Goal: Information Seeking & Learning: Learn about a topic

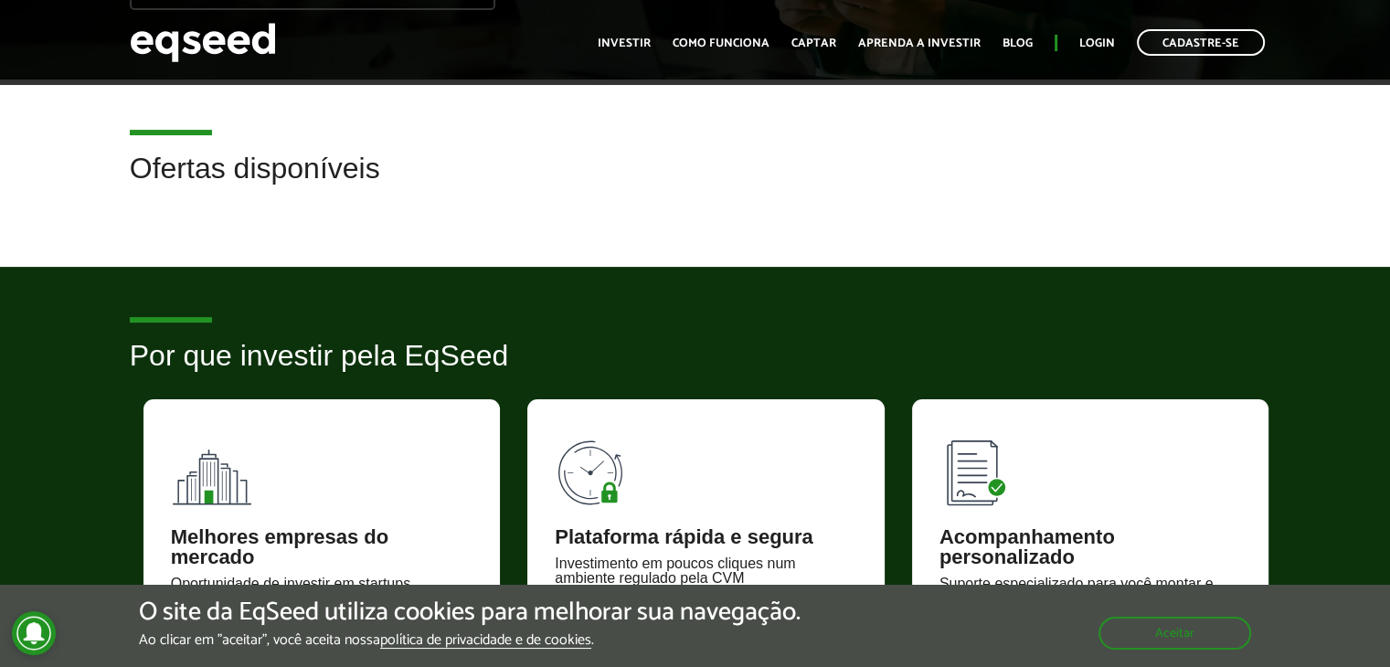
scroll to position [457, 0]
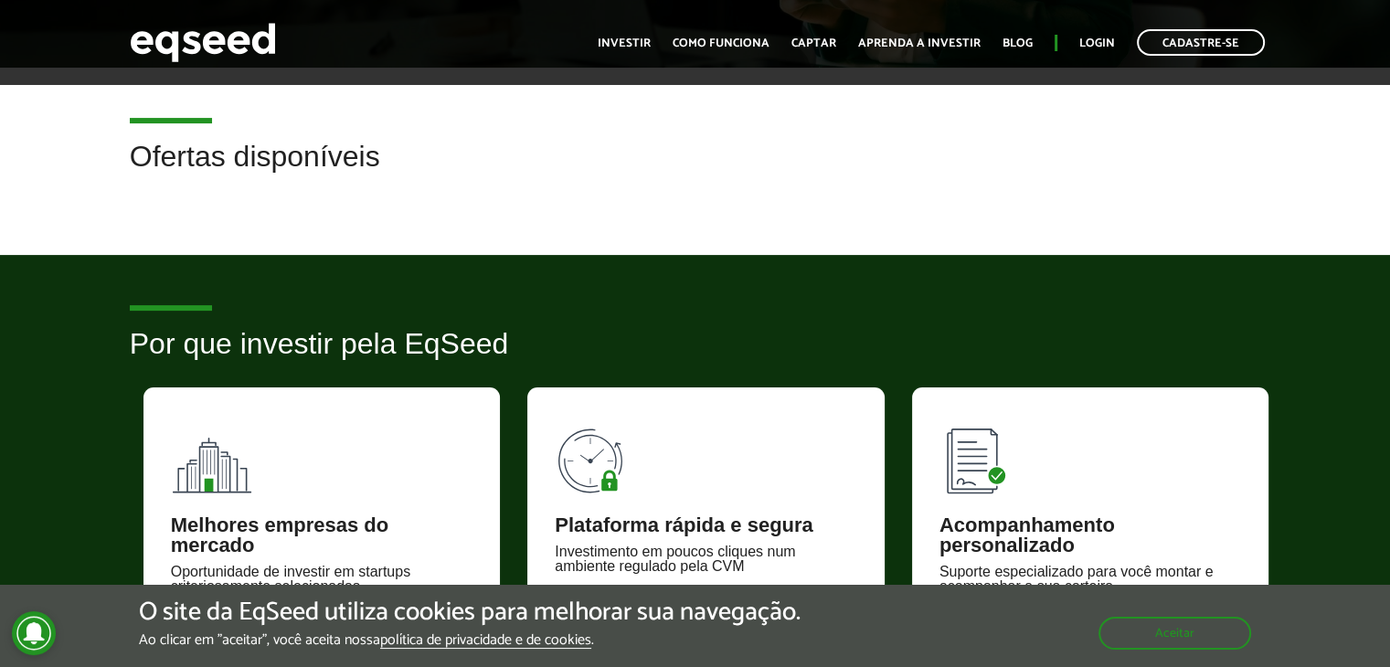
click at [236, 160] on h2 "Ofertas disponíveis" at bounding box center [695, 170] width 1131 height 59
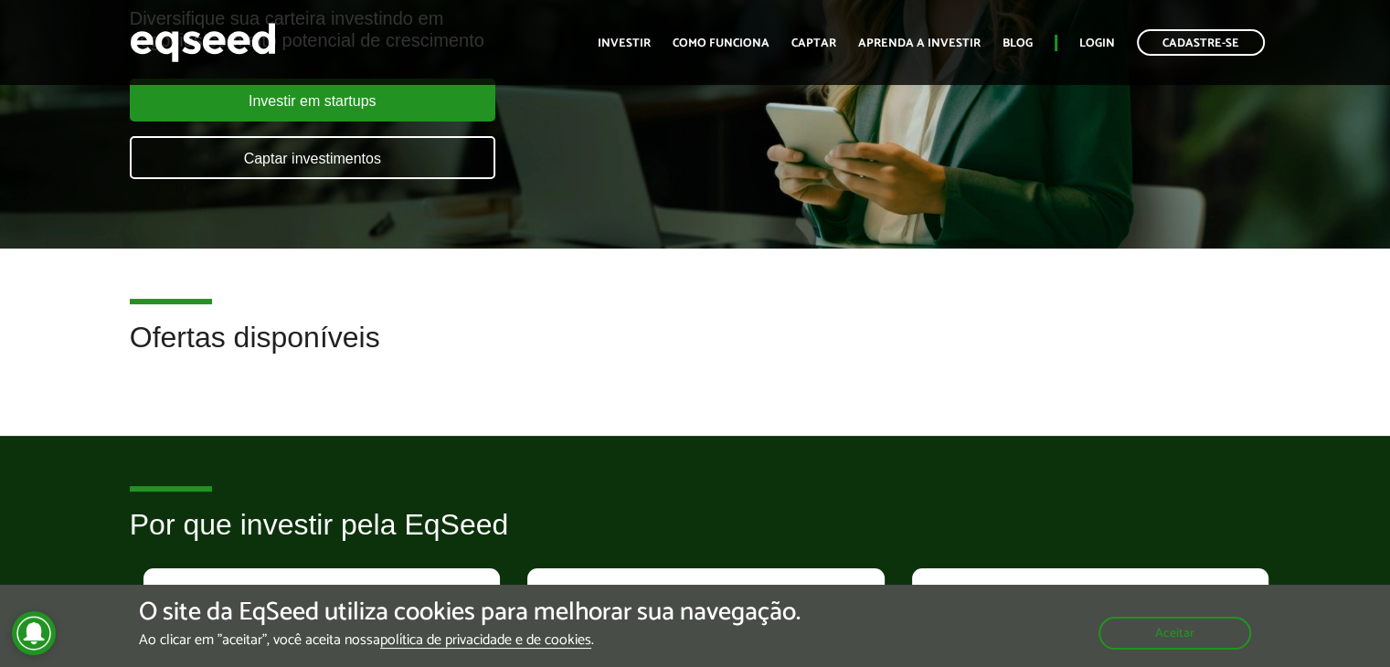
scroll to position [274, 0]
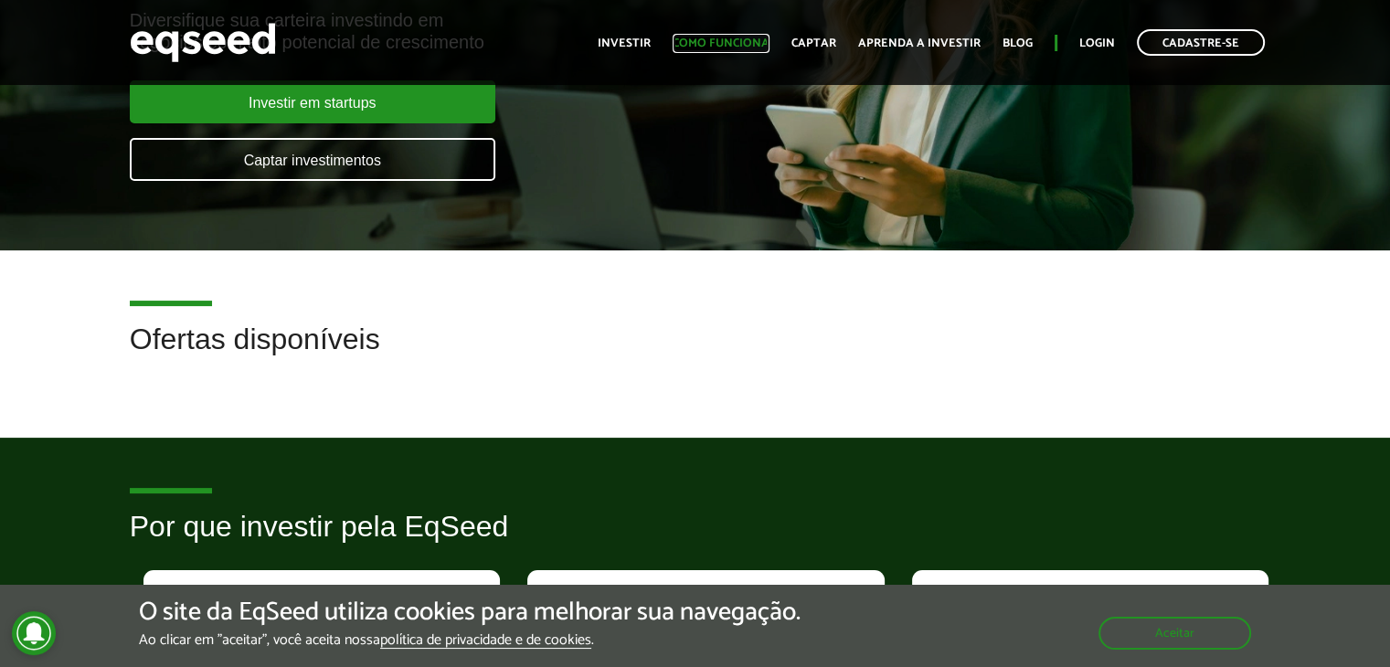
click at [738, 45] on link "Como funciona" at bounding box center [721, 43] width 97 height 12
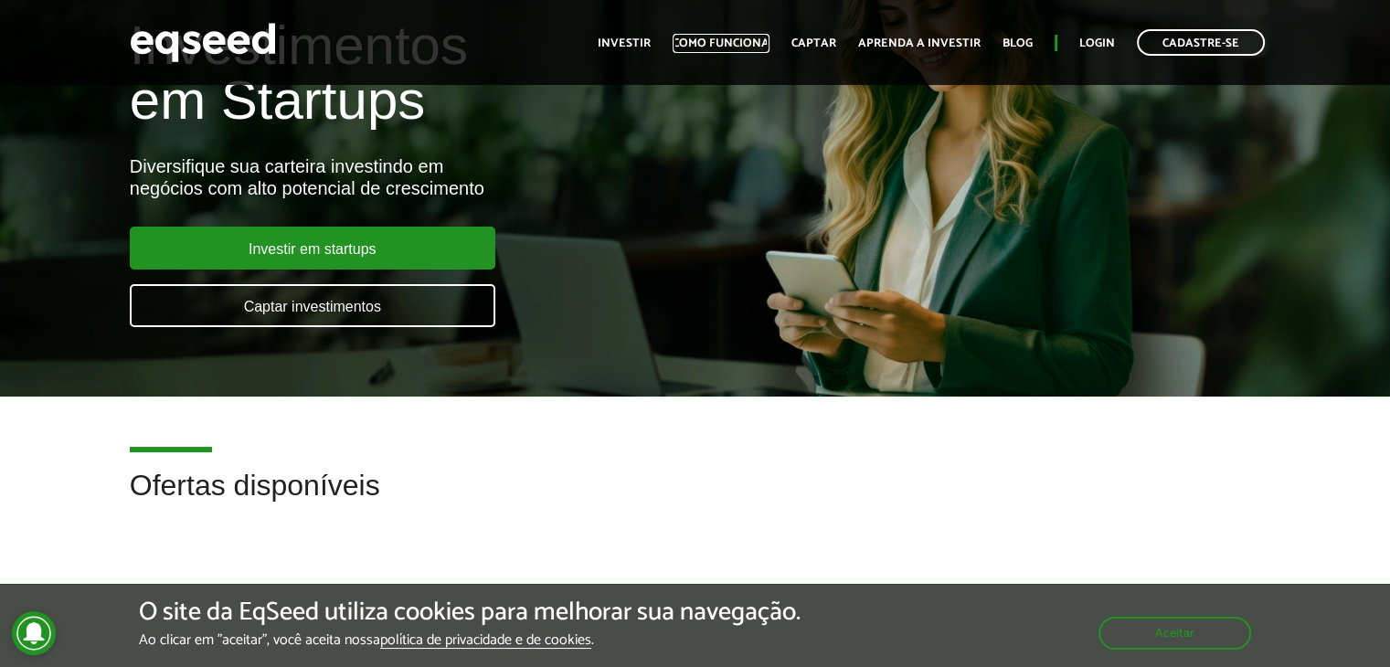
scroll to position [91, 0]
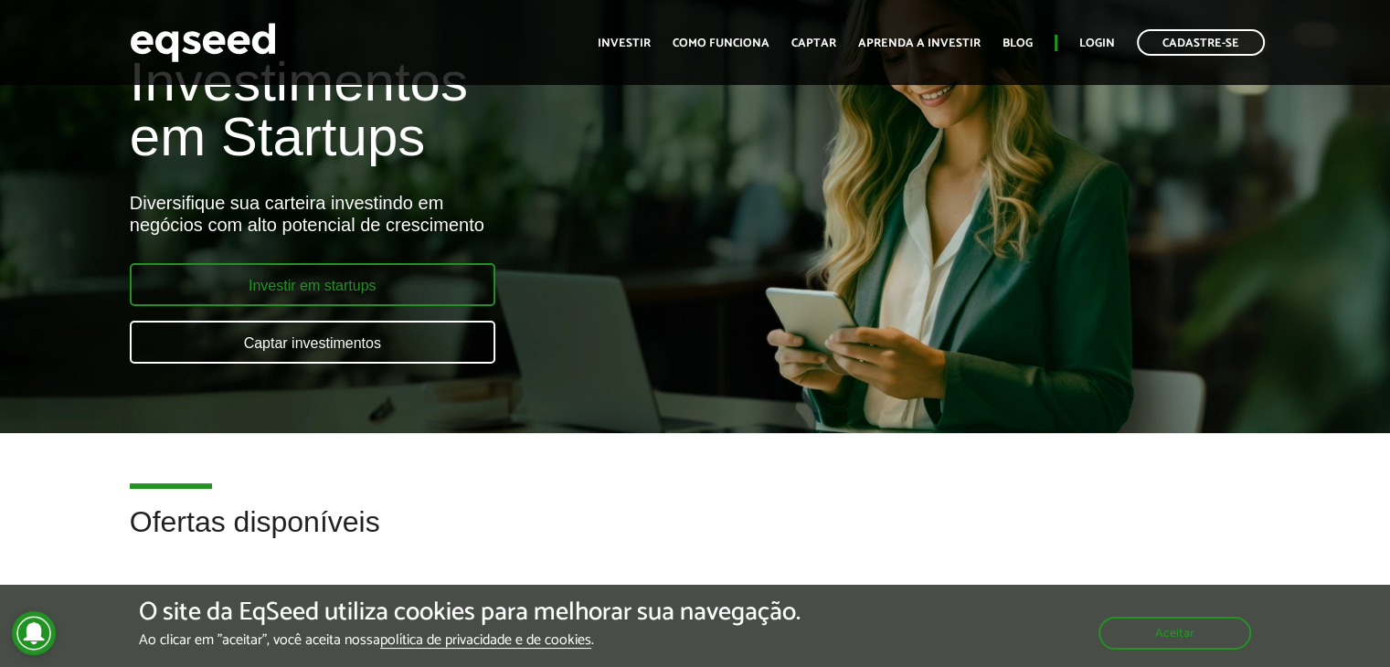
click at [271, 271] on link "Investir em startups" at bounding box center [313, 284] width 366 height 43
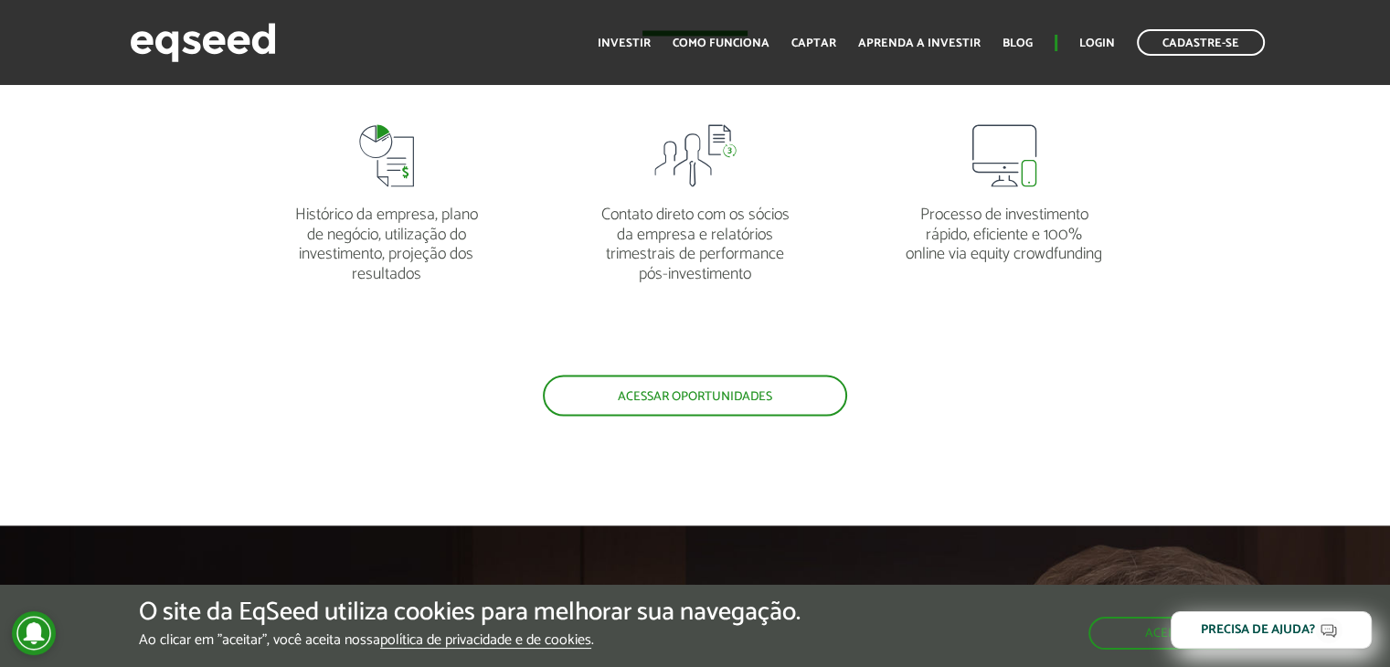
scroll to position [3747, 0]
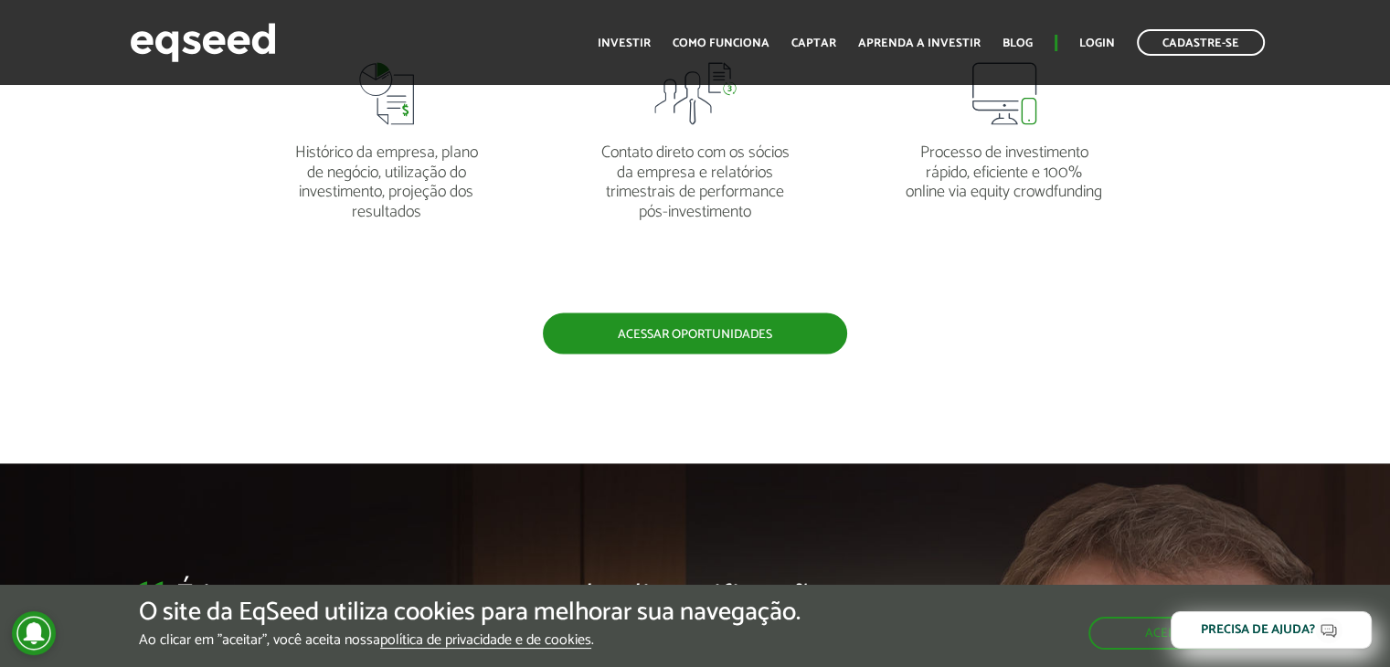
click at [625, 328] on link "Acessar oportunidades" at bounding box center [695, 333] width 304 height 41
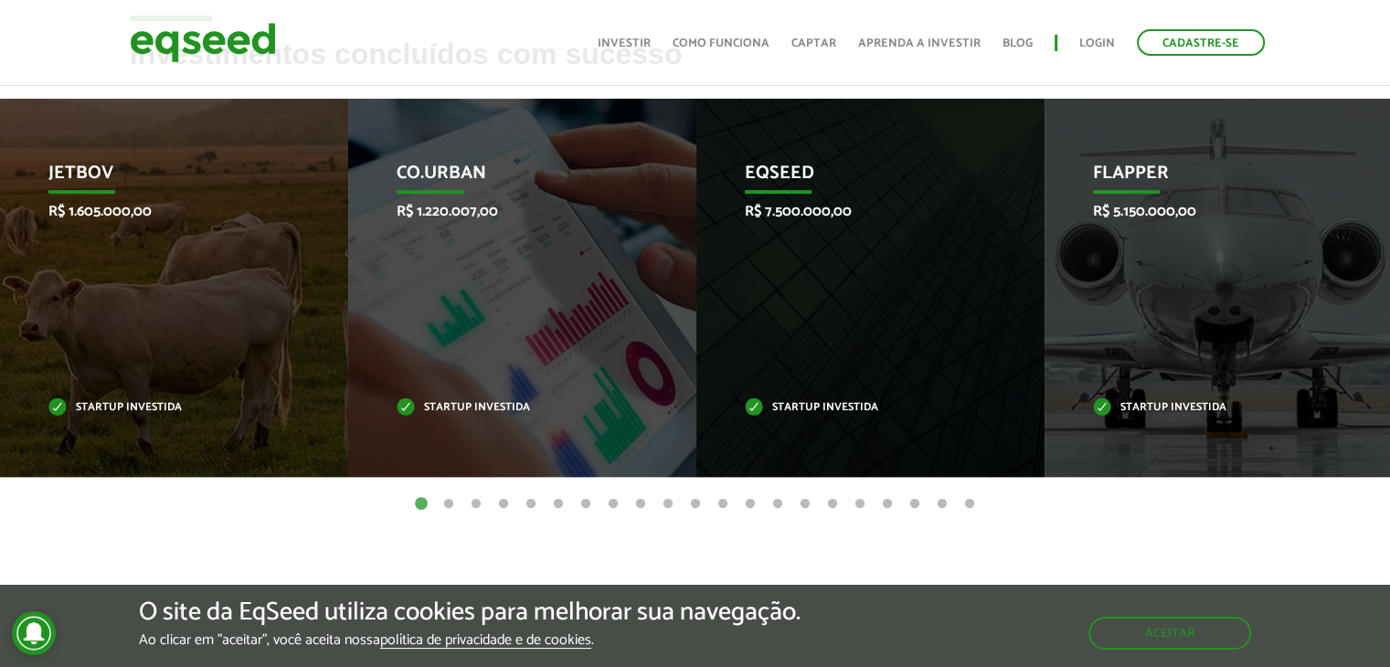
scroll to position [640, 0]
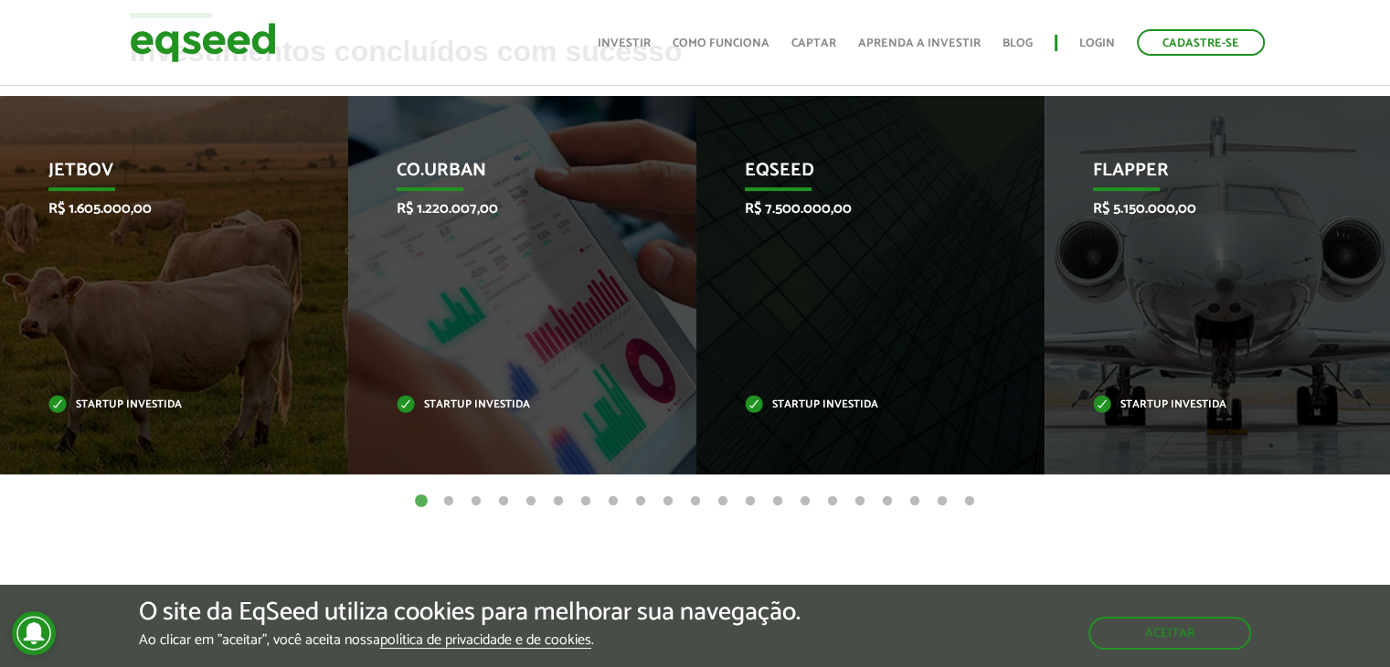
click at [452, 502] on button "2" at bounding box center [449, 502] width 18 height 18
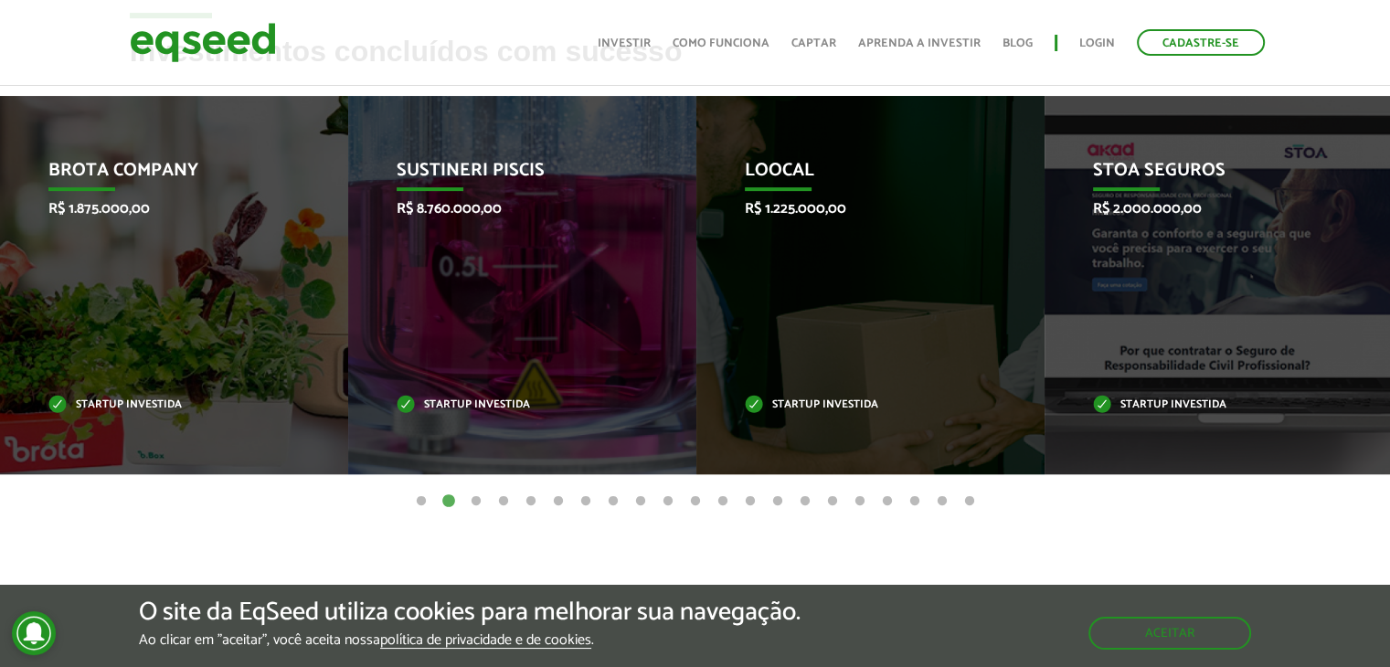
click at [481, 504] on button "3" at bounding box center [476, 502] width 18 height 18
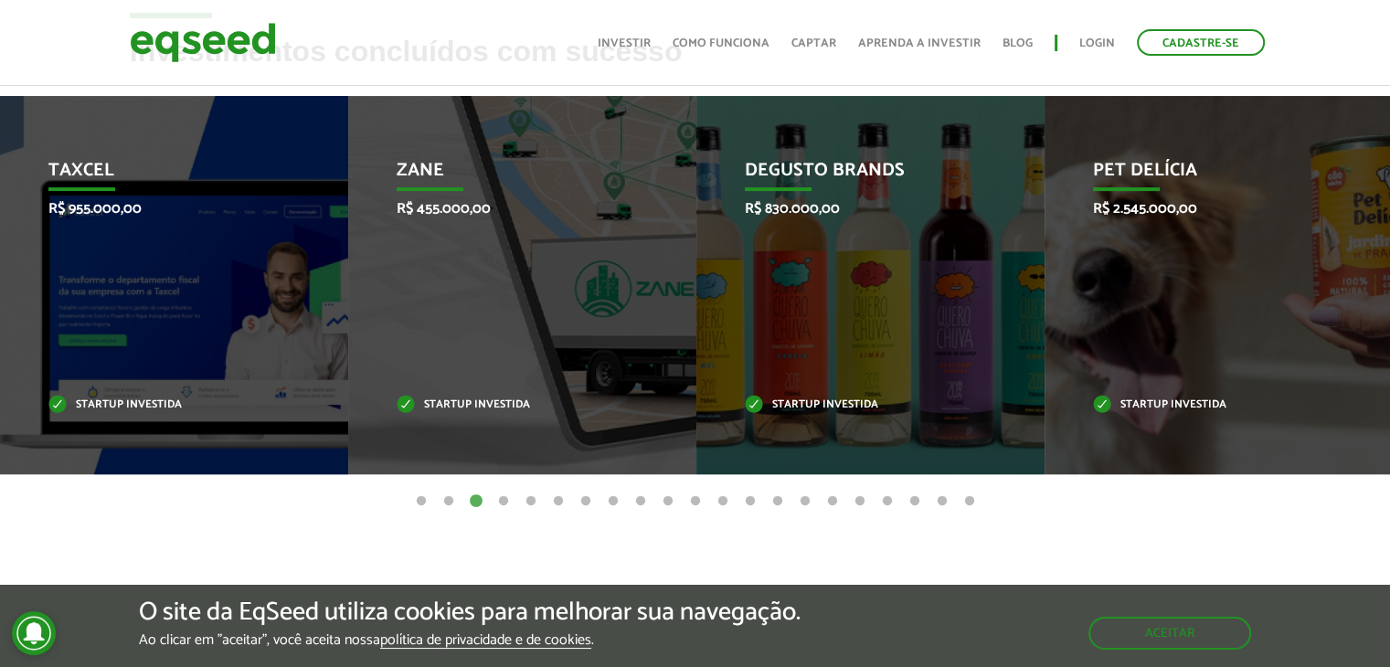
click at [497, 494] on button "4" at bounding box center [503, 502] width 18 height 18
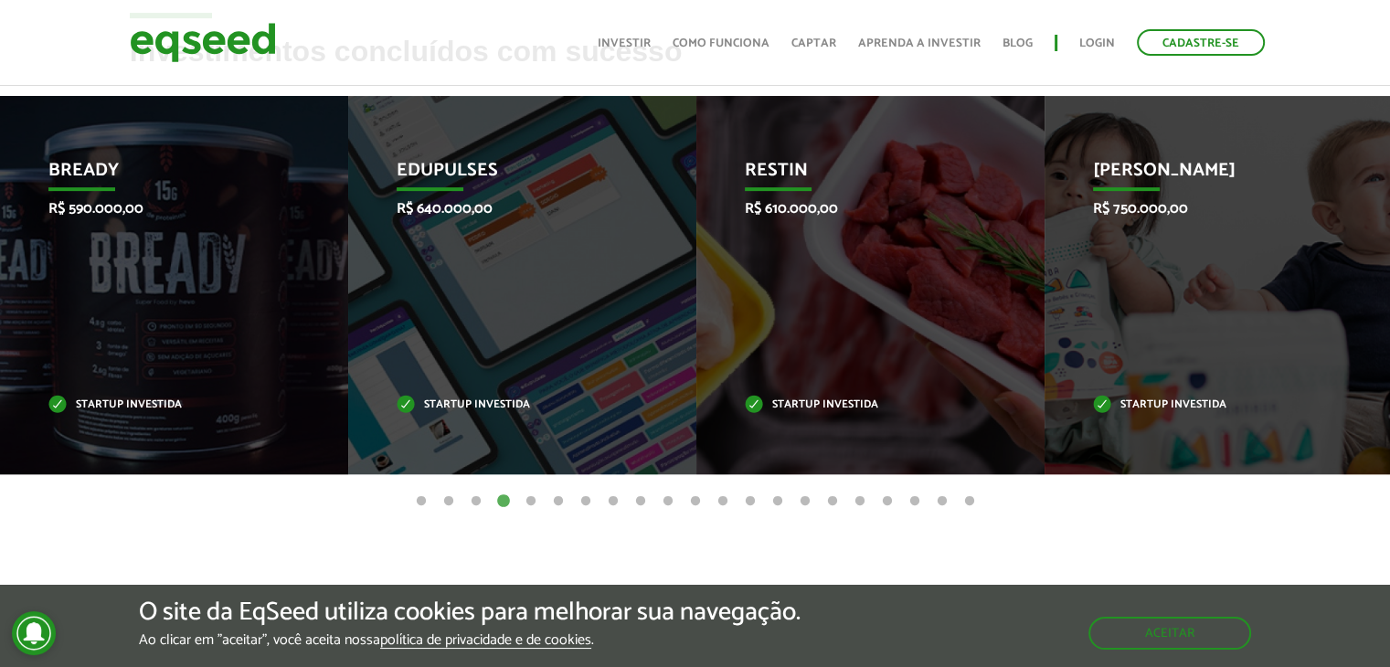
click at [536, 503] on button "5" at bounding box center [531, 502] width 18 height 18
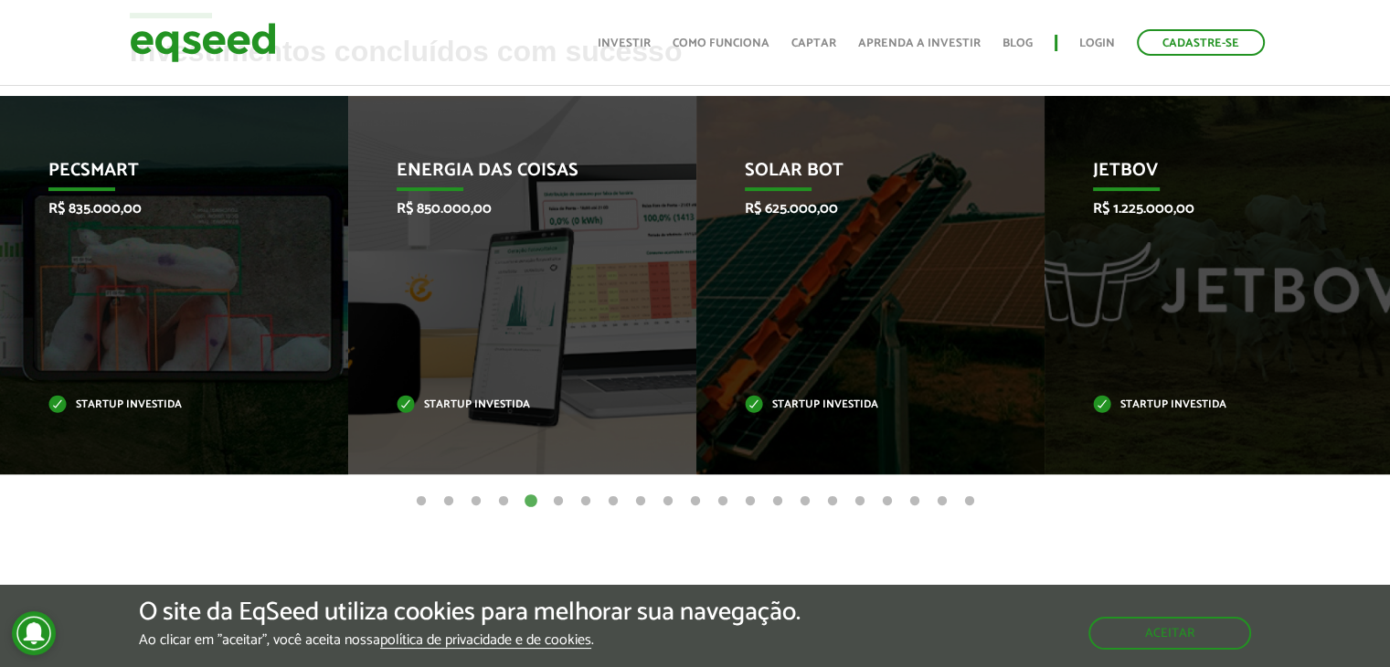
click at [558, 501] on button "6" at bounding box center [558, 502] width 18 height 18
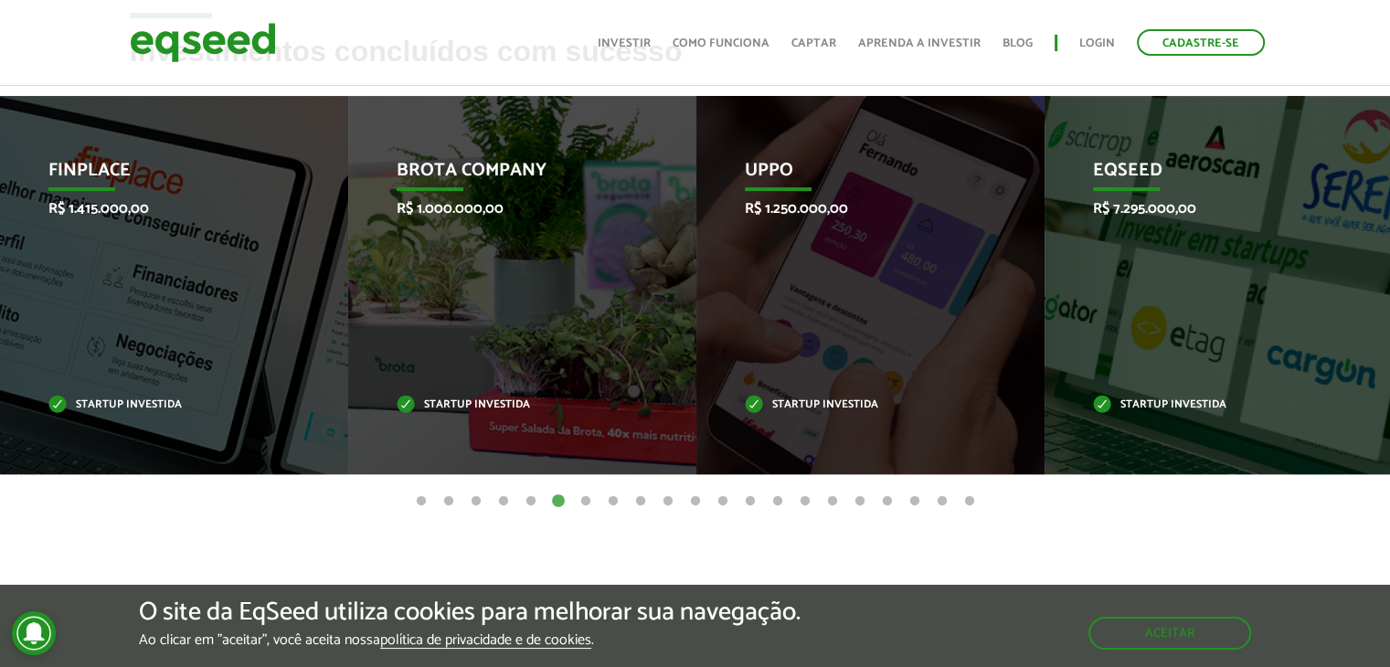
click at [580, 496] on button "7" at bounding box center [586, 502] width 18 height 18
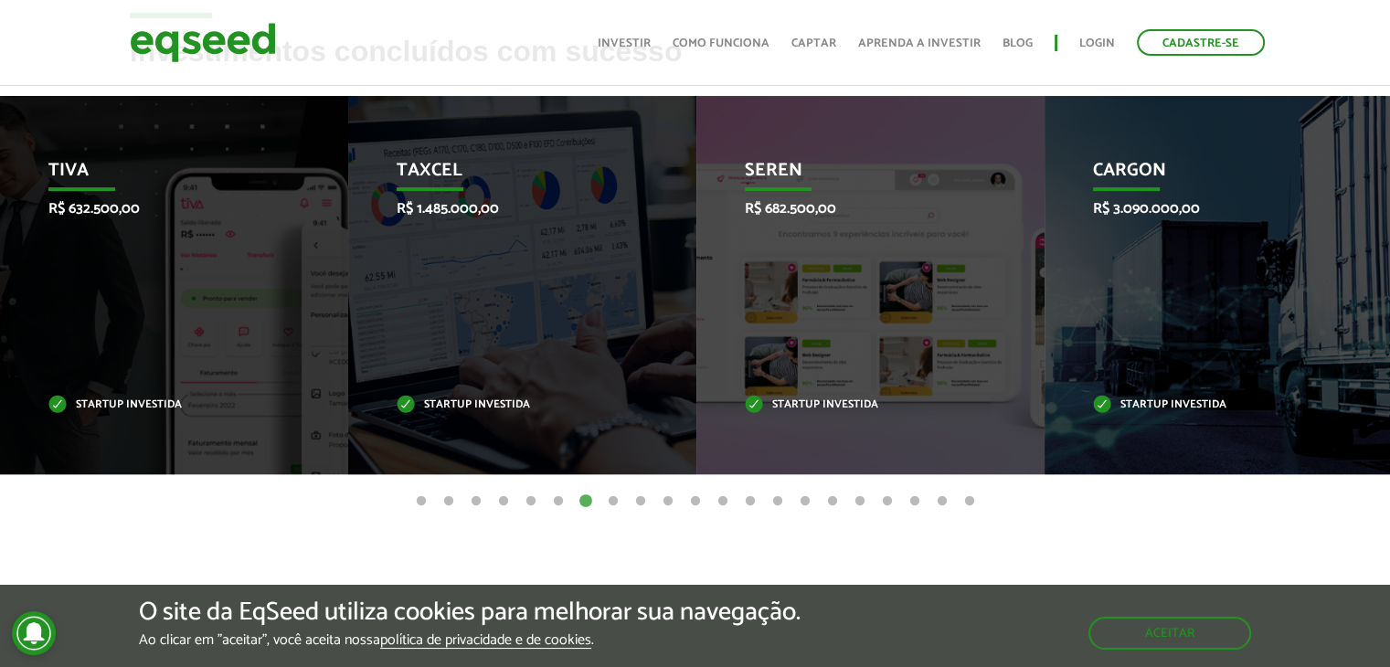
click at [617, 505] on button "8" at bounding box center [613, 502] width 18 height 18
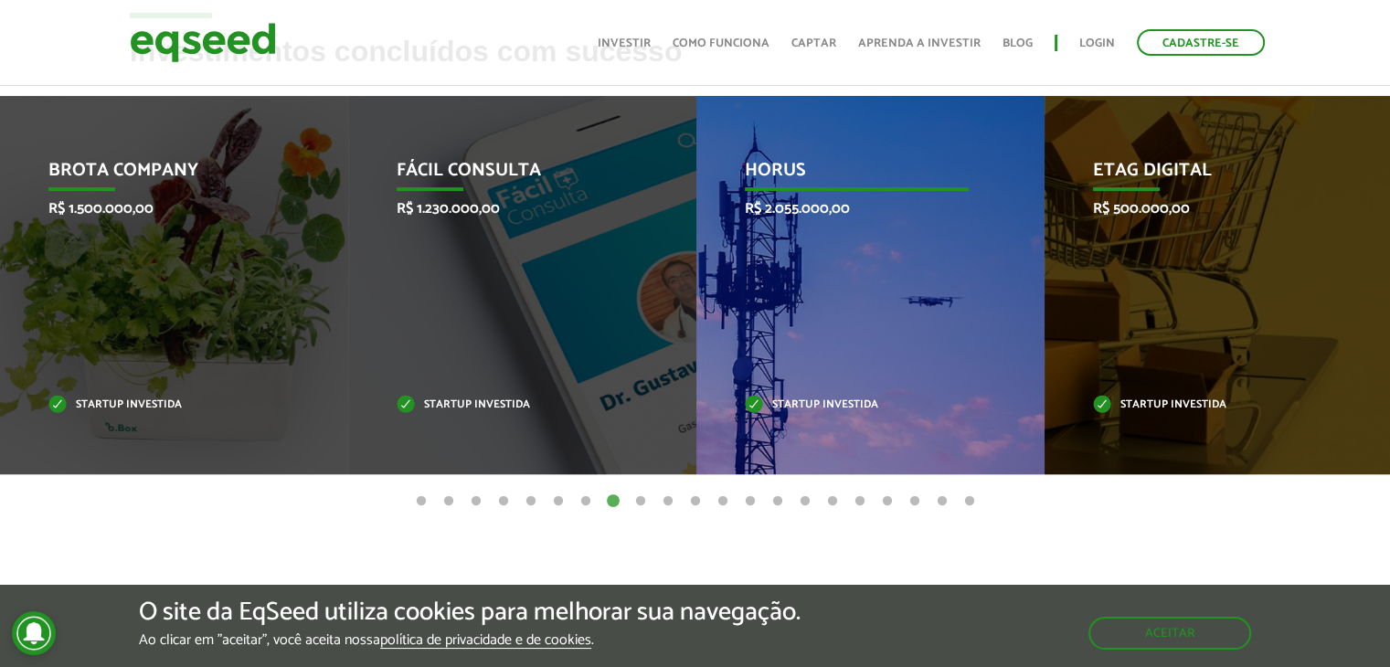
click at [800, 312] on div "HORUS R$ 2.055.000,00 Startup investida" at bounding box center [856, 285] width 321 height 378
click at [806, 179] on p "HORUS" at bounding box center [857, 175] width 225 height 31
click at [824, 400] on p "Startup investida" at bounding box center [857, 405] width 225 height 10
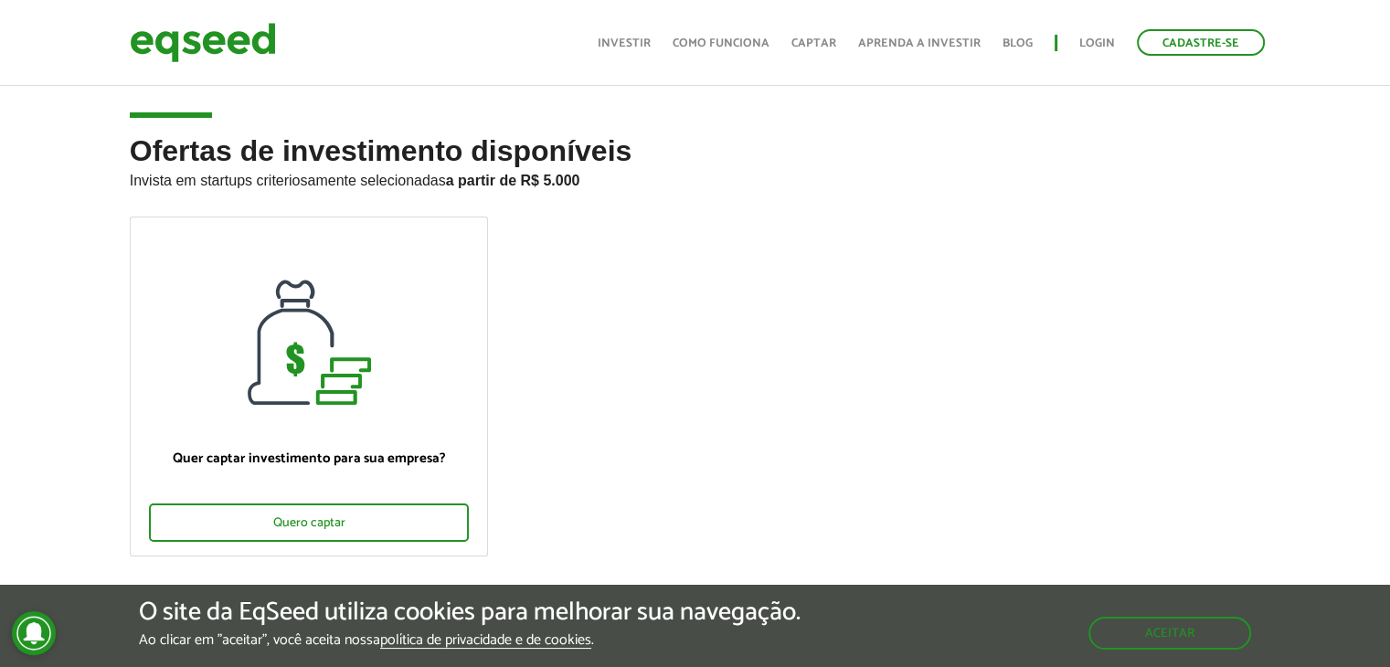
scroll to position [0, 0]
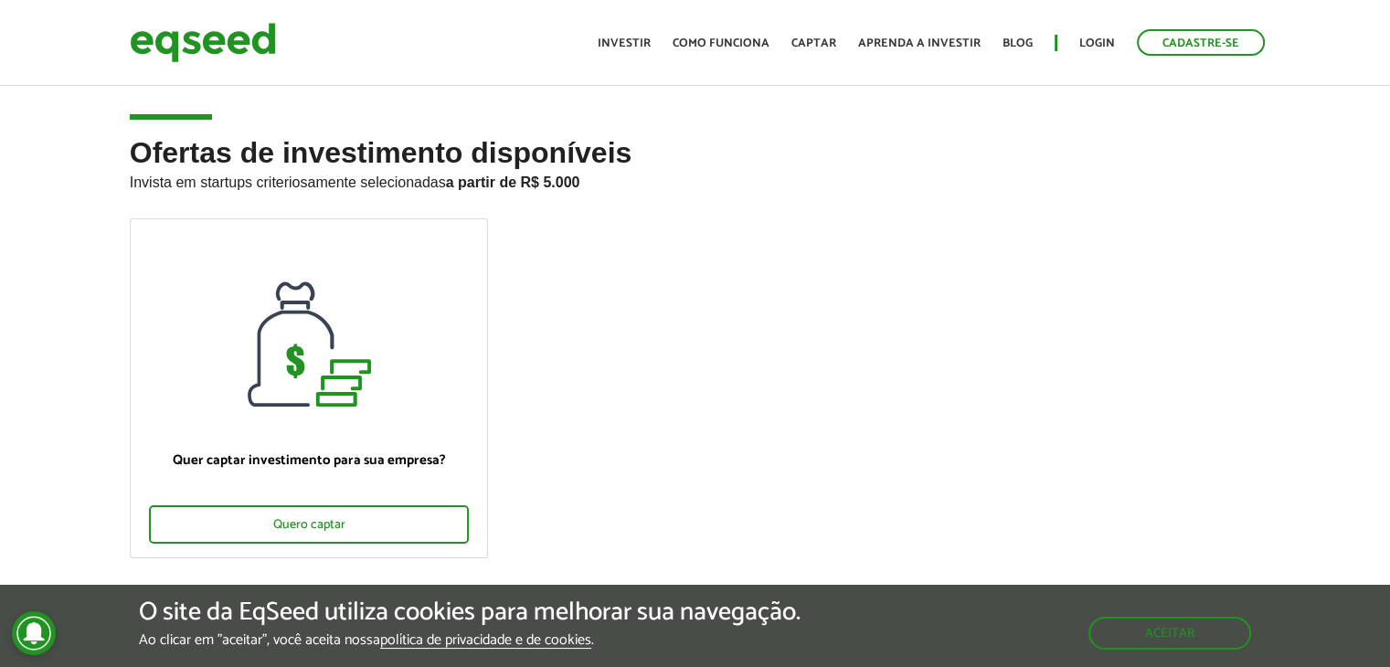
click at [543, 181] on strong "a partir de R$ 5.000" at bounding box center [513, 183] width 134 height 16
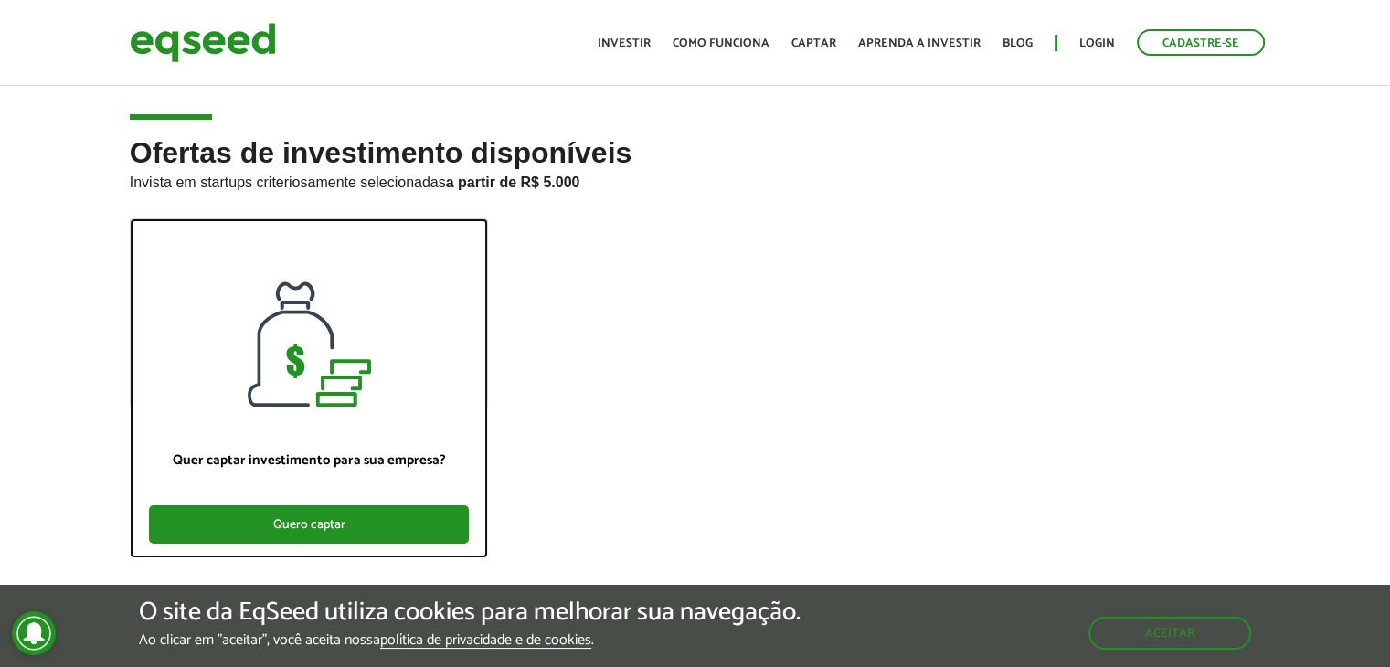
click at [344, 515] on div "Quero captar" at bounding box center [309, 524] width 321 height 38
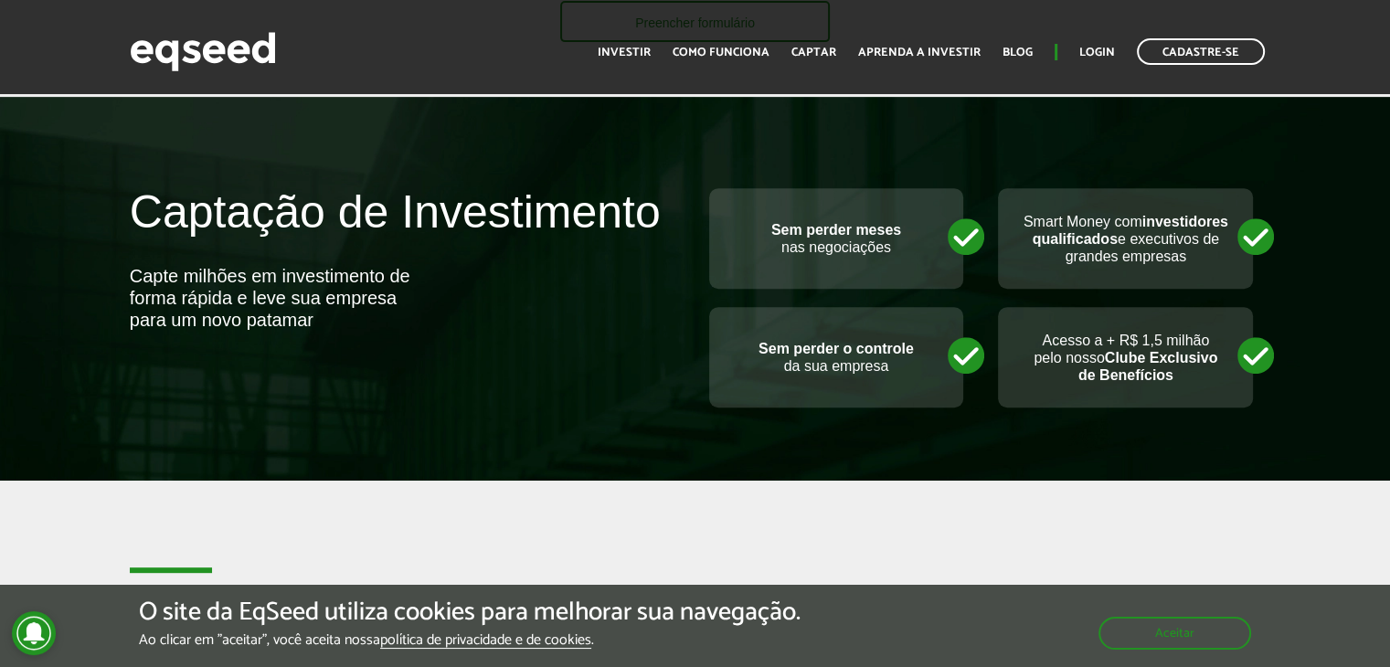
scroll to position [731, 0]
